Goal: Transaction & Acquisition: Purchase product/service

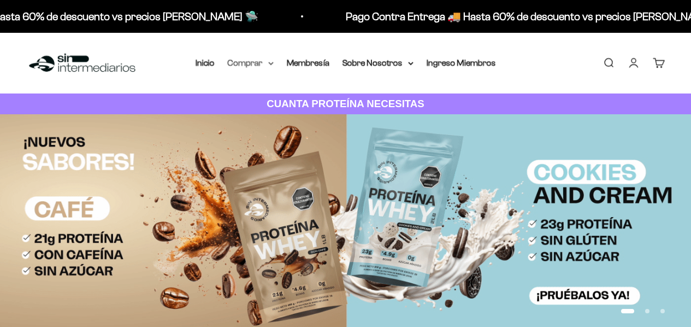
click at [257, 62] on summary "Comprar" at bounding box center [251, 63] width 46 height 14
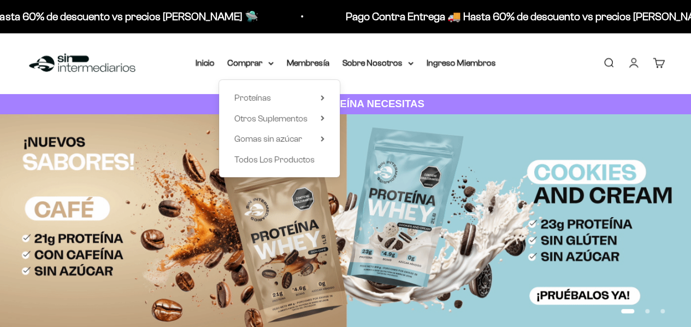
click at [287, 92] on summary "Proteínas" at bounding box center [279, 98] width 90 height 14
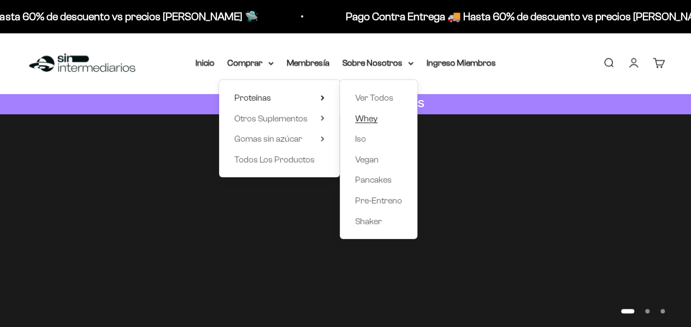
click at [370, 120] on span "Whey" at bounding box center [366, 118] width 22 height 9
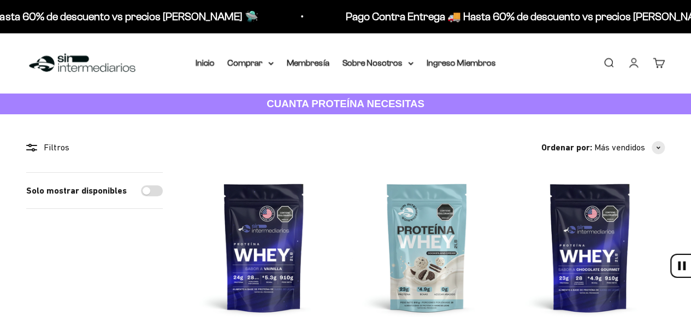
scroll to position [109, 0]
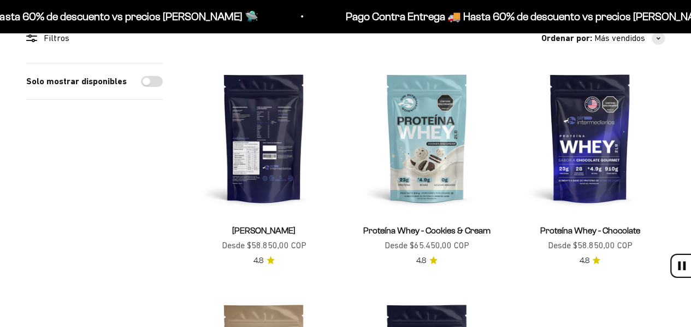
click at [258, 132] on img at bounding box center [264, 138] width 150 height 150
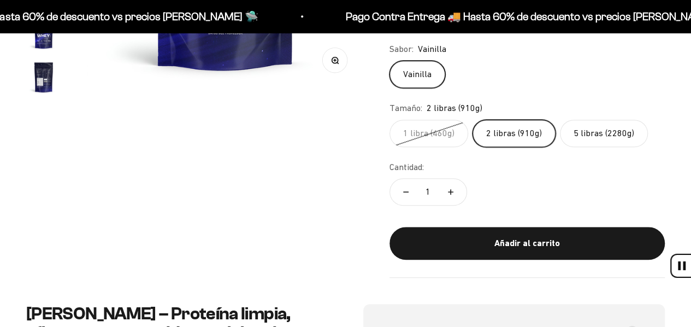
click at [582, 135] on label "5 libras (2280g)" at bounding box center [604, 133] width 88 height 27
click at [389, 120] on input "5 libras (2280g)" at bounding box center [389, 119] width 1 height 1
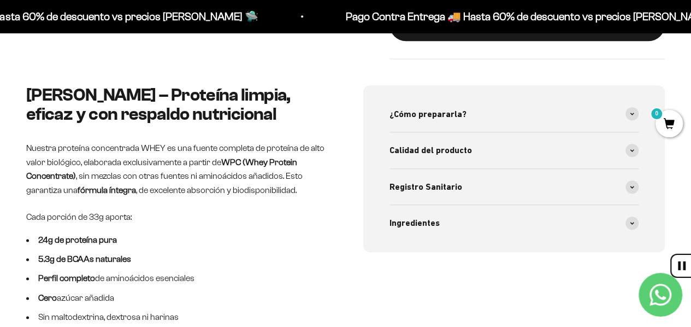
scroll to position [601, 0]
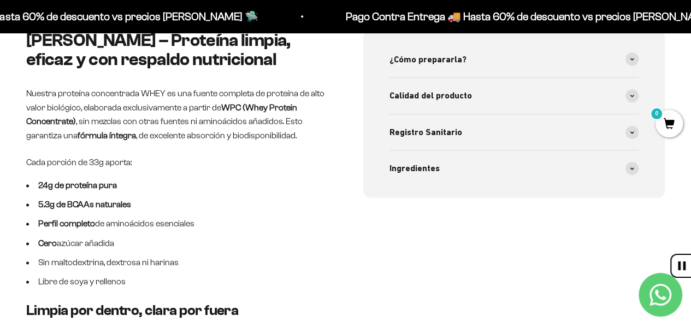
click at [639, 128] on div "¿Cómo prepararla? 1 scoop (33g) mezclado en 200-250ml de agua fría o leche(sí, …" at bounding box center [514, 114] width 302 height 167
click at [635, 157] on div "Ingredientes" at bounding box center [514, 168] width 250 height 36
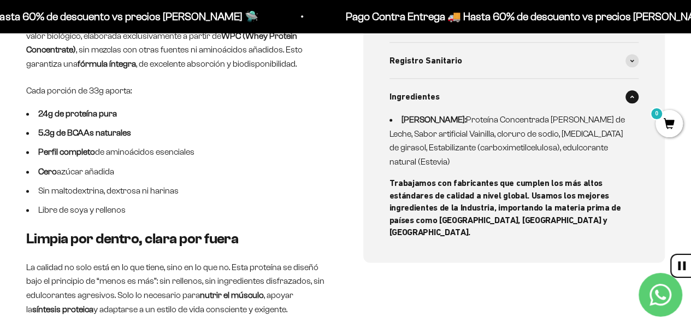
scroll to position [655, 0]
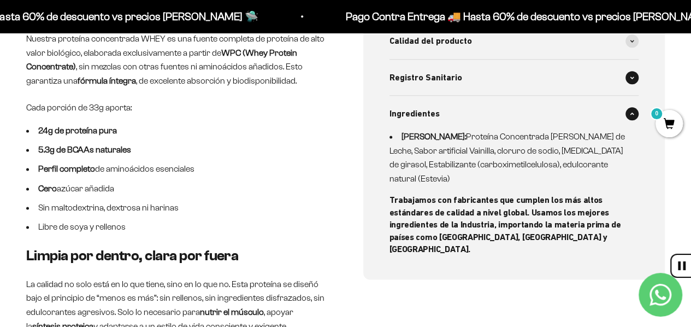
click at [632, 79] on span at bounding box center [631, 77] width 13 height 13
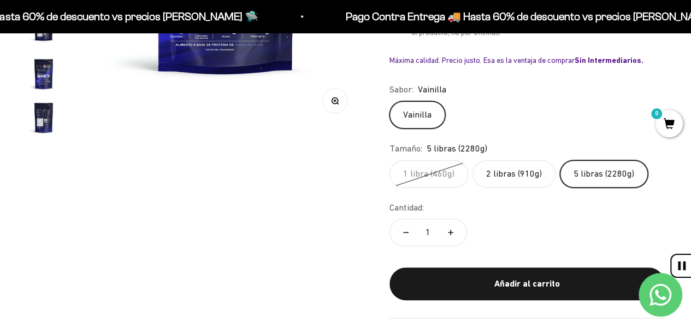
scroll to position [218, 0]
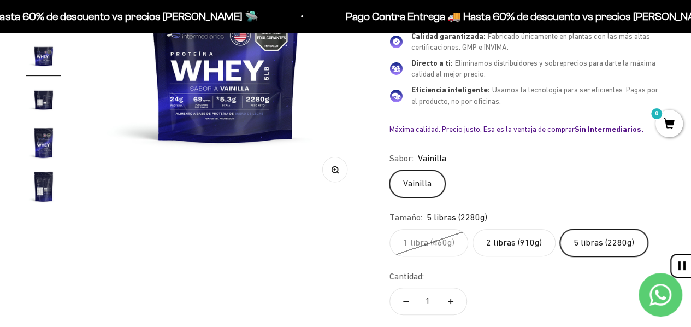
click at [31, 188] on img "Ir al artículo 7" at bounding box center [43, 186] width 35 height 35
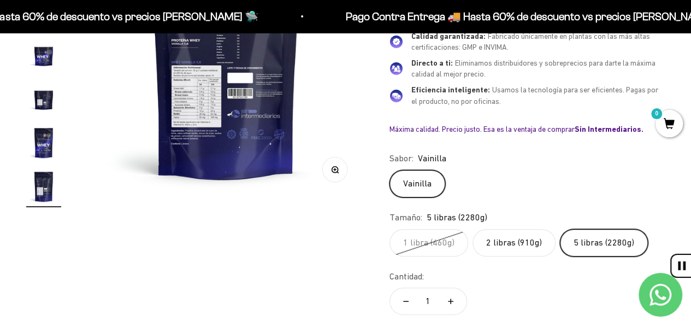
click at [197, 98] on img at bounding box center [226, 60] width 276 height 276
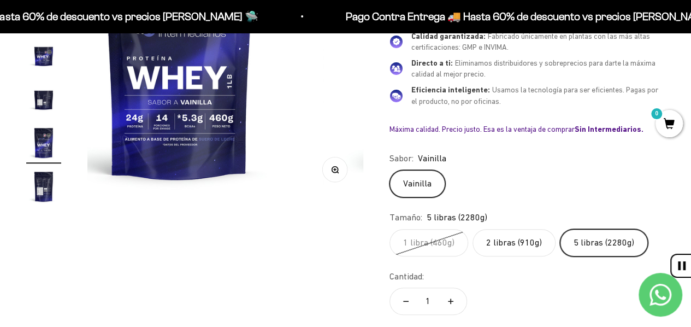
scroll to position [0, 1410]
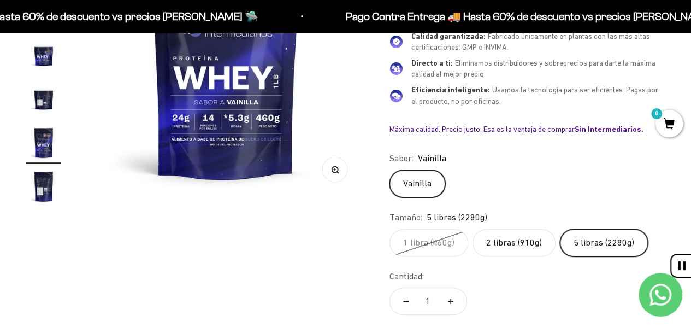
click at [44, 114] on img "Ir al artículo 5" at bounding box center [43, 98] width 35 height 35
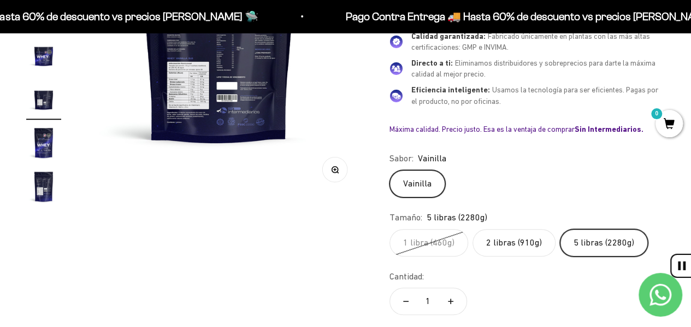
scroll to position [0, 1127]
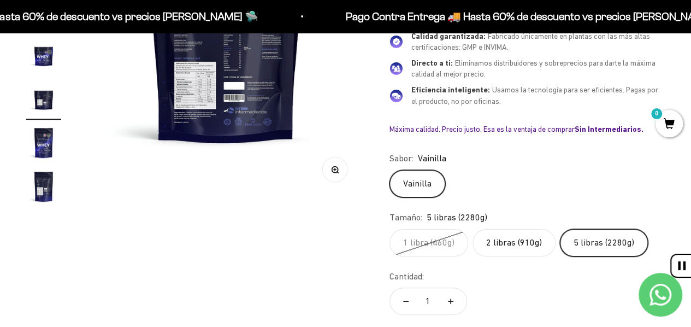
click at [339, 170] on button "Zoom" at bounding box center [334, 169] width 25 height 25
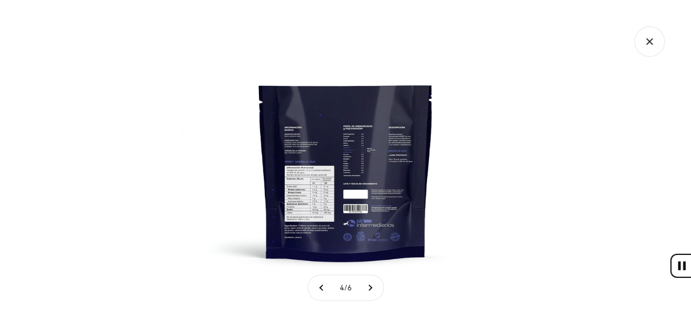
click at [313, 193] on img at bounding box center [345, 163] width 327 height 327
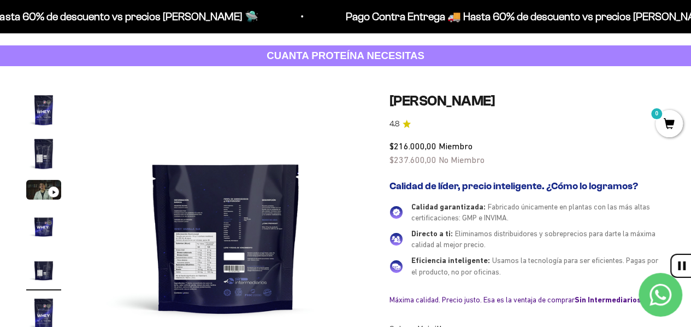
scroll to position [0, 0]
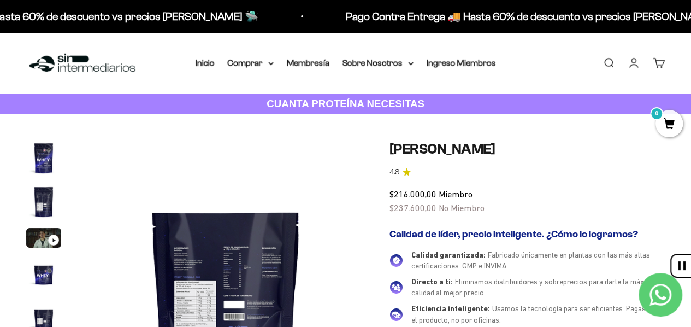
click at [38, 156] on img "Ir al artículo 1" at bounding box center [43, 157] width 35 height 35
